Goal: Task Accomplishment & Management: Manage account settings

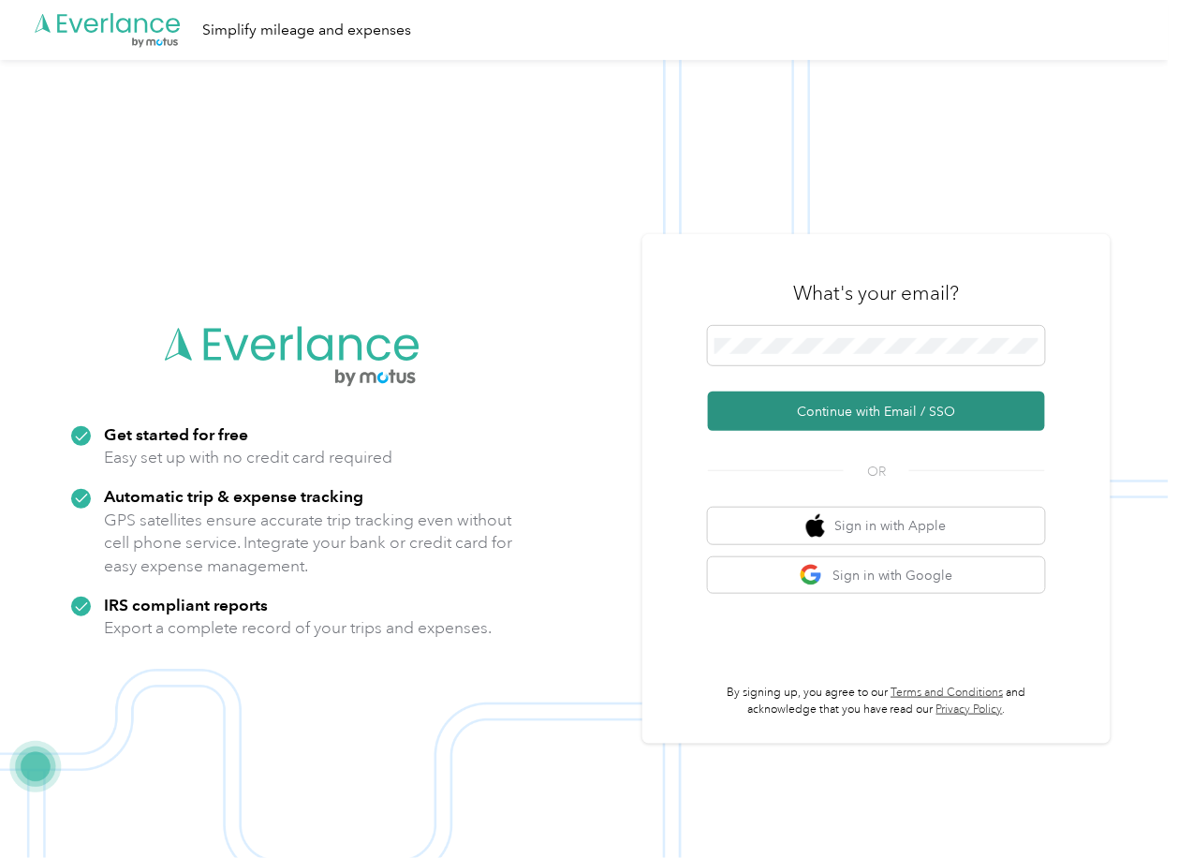
click at [777, 408] on button "Continue with Email / SSO" at bounding box center [876, 410] width 337 height 39
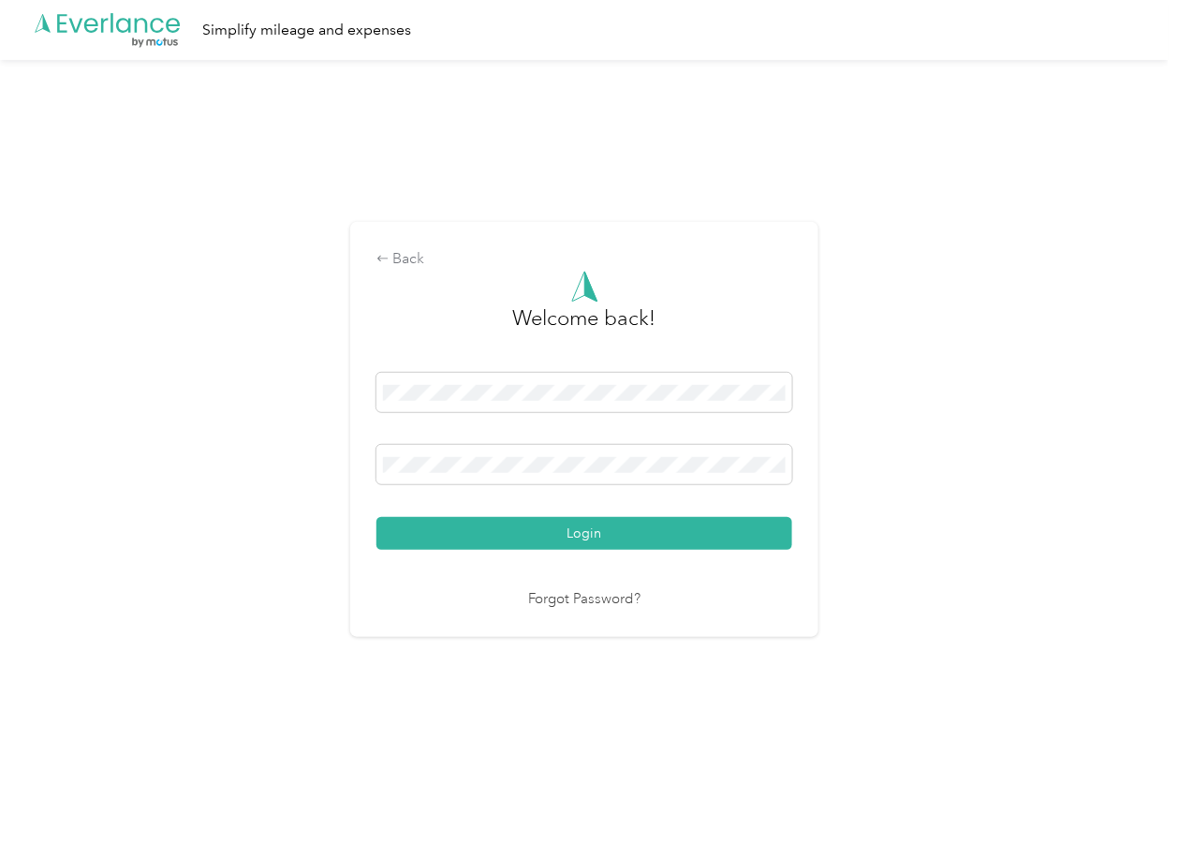
click at [469, 537] on button "Login" at bounding box center [584, 533] width 416 height 33
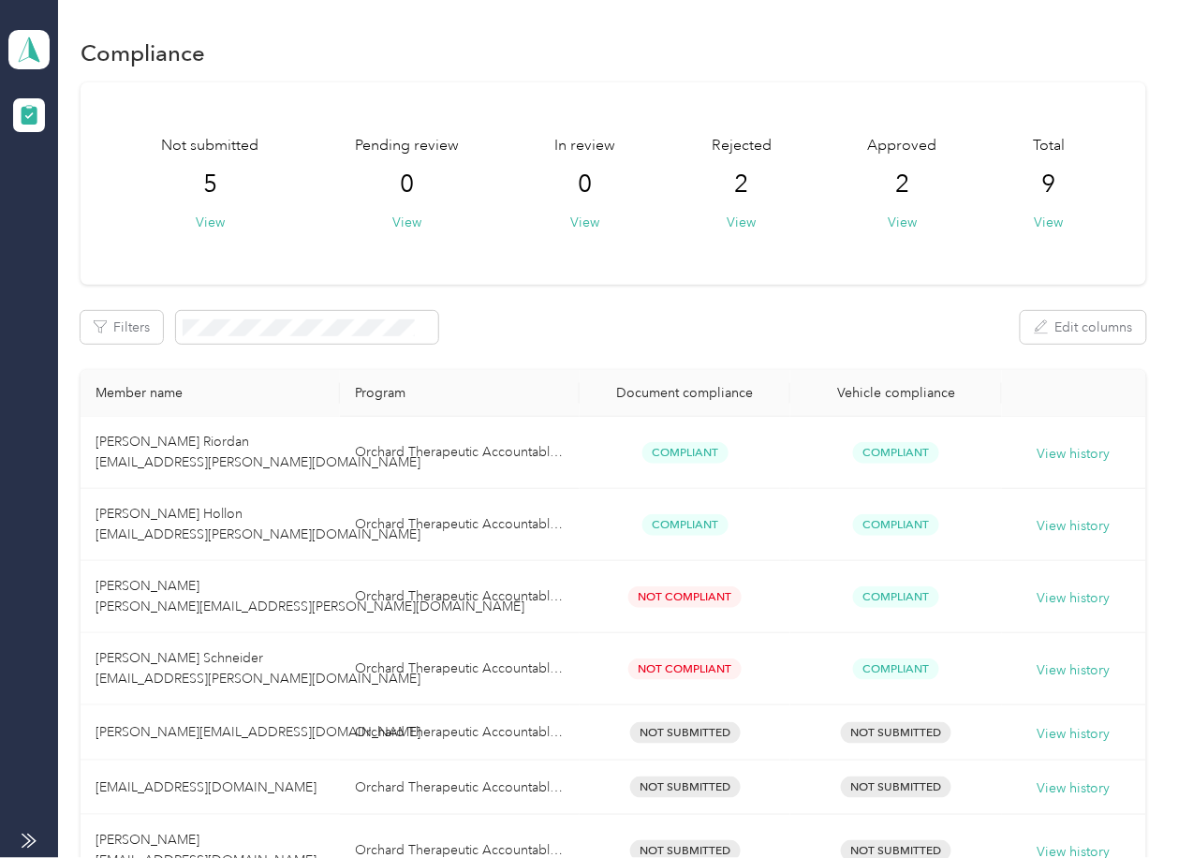
click at [569, 258] on div "Not submitted 5 View Pending review 0 View In review 0 View Rejected 2 View App…" at bounding box center [613, 183] width 1065 height 202
click at [48, 64] on span at bounding box center [28, 49] width 41 height 39
click at [66, 191] on div "Log out" at bounding box center [60, 196] width 72 height 20
